Goal: Check status: Check status

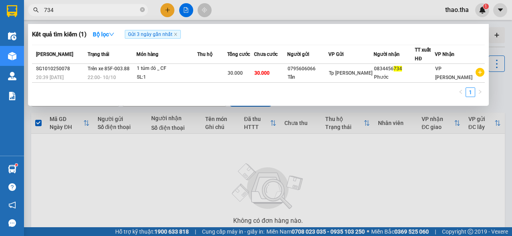
click at [254, 80] on td "30.000" at bounding box center [240, 73] width 27 height 19
click at [256, 81] on body "Kết quả tìm kiếm ( 1 ) Bộ lọc Gửi 3 ngày gần nhất Mã ĐH Trạng thái Món hàng Thu…" at bounding box center [256, 118] width 512 height 236
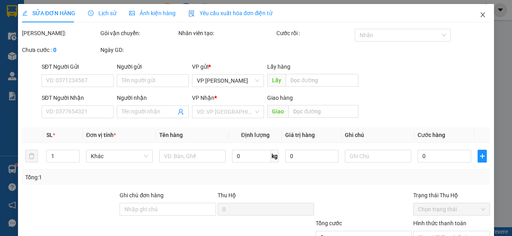
click at [480, 15] on icon "close" at bounding box center [483, 15] width 6 height 6
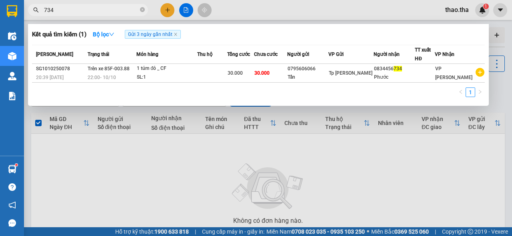
drag, startPoint x: 66, startPoint y: 8, endPoint x: 14, endPoint y: 17, distance: 52.7
click at [17, 16] on section "Kết quả tìm kiếm ( 1 ) Bộ lọc Gửi 3 ngày gần nhất Mã ĐH Trạng thái Món hàng Thu…" at bounding box center [256, 118] width 512 height 236
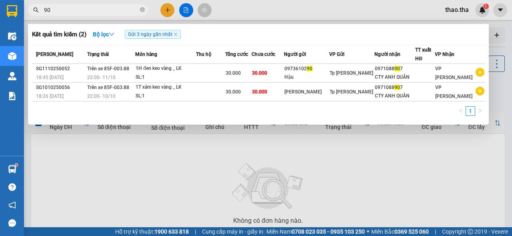
type input "9"
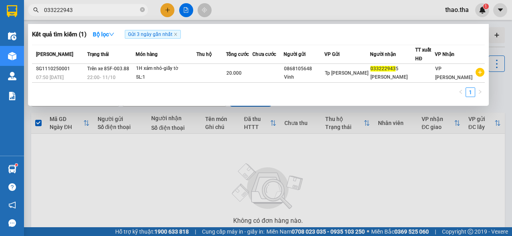
type input "0332229435"
